Goal: Use online tool/utility

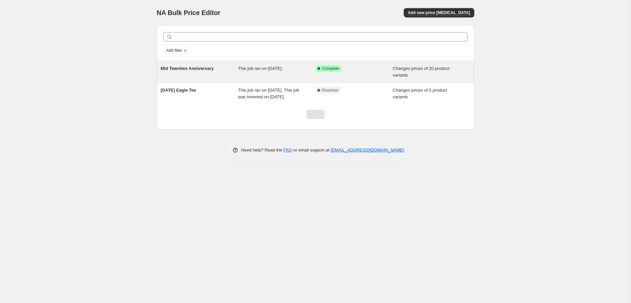
click at [213, 75] on div "Mid Twenties Anniversary" at bounding box center [200, 71] width 78 height 13
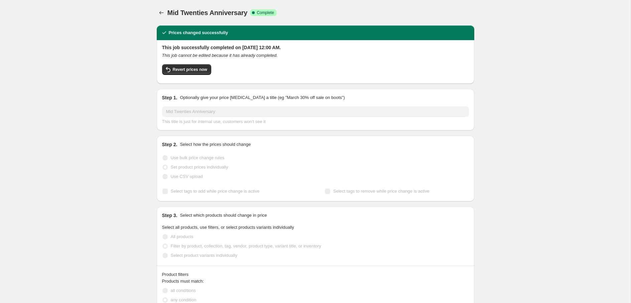
select select "collection"
click at [193, 68] on span "Revert prices now" at bounding box center [190, 69] width 34 height 5
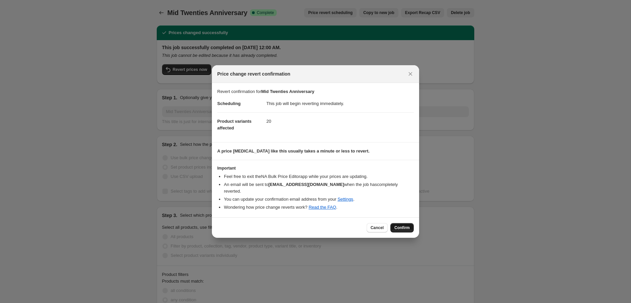
click at [406, 224] on button "Confirm" at bounding box center [401, 227] width 23 height 9
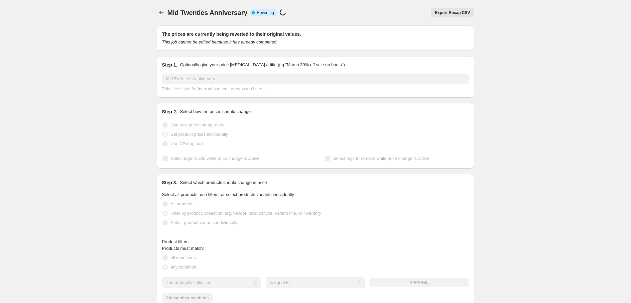
select select "collection"
